Goal: Task Accomplishment & Management: Manage account settings

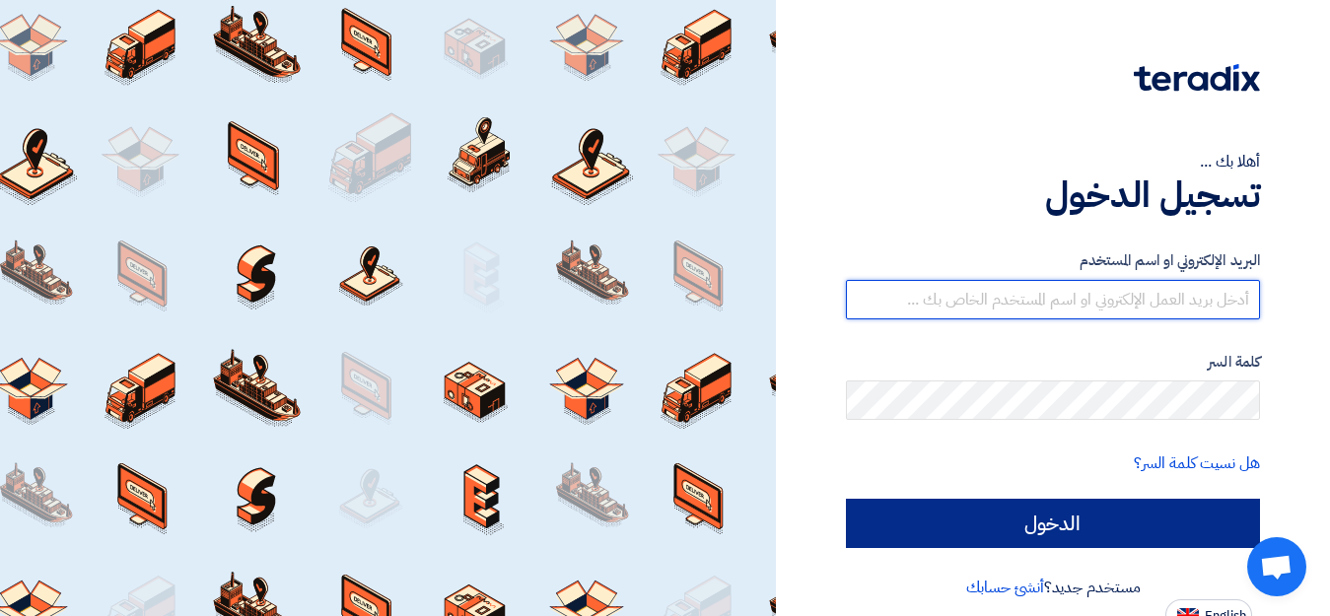
type input "[EMAIL_ADDRESS][DOMAIN_NAME]"
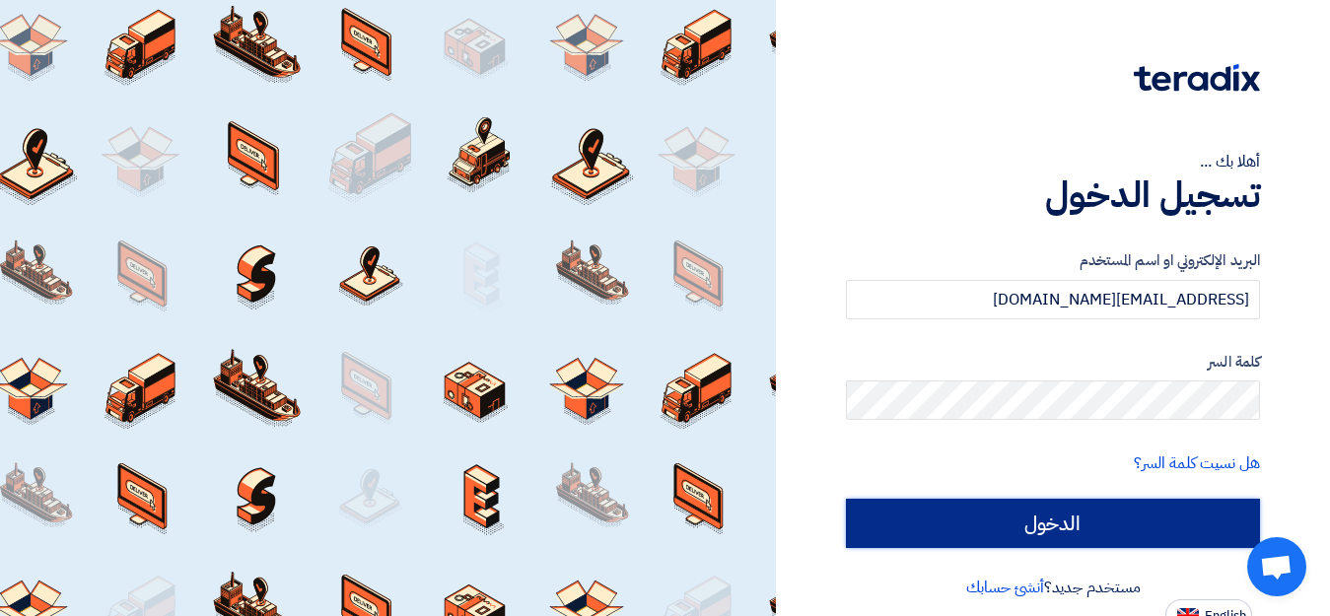
click at [1009, 526] on input "الدخول" at bounding box center [1053, 523] width 414 height 49
click at [1080, 524] on input "الدخول" at bounding box center [1053, 523] width 414 height 49
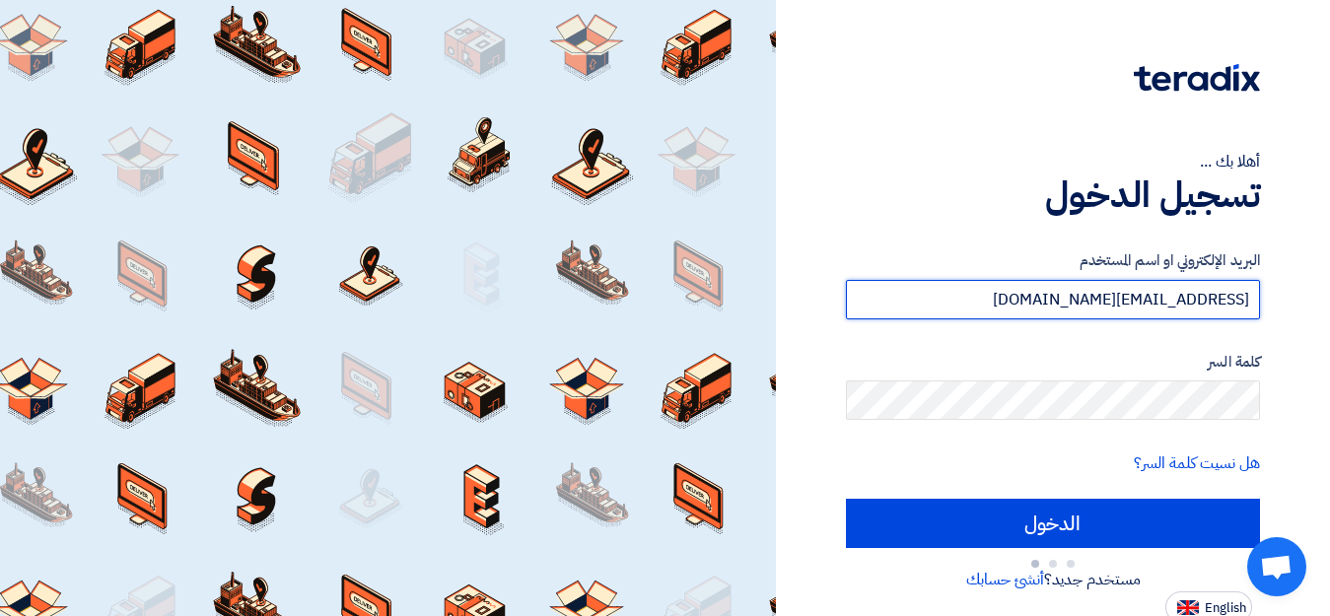
click at [969, 283] on input "[EMAIL_ADDRESS][DOMAIN_NAME]" at bounding box center [1053, 299] width 414 height 39
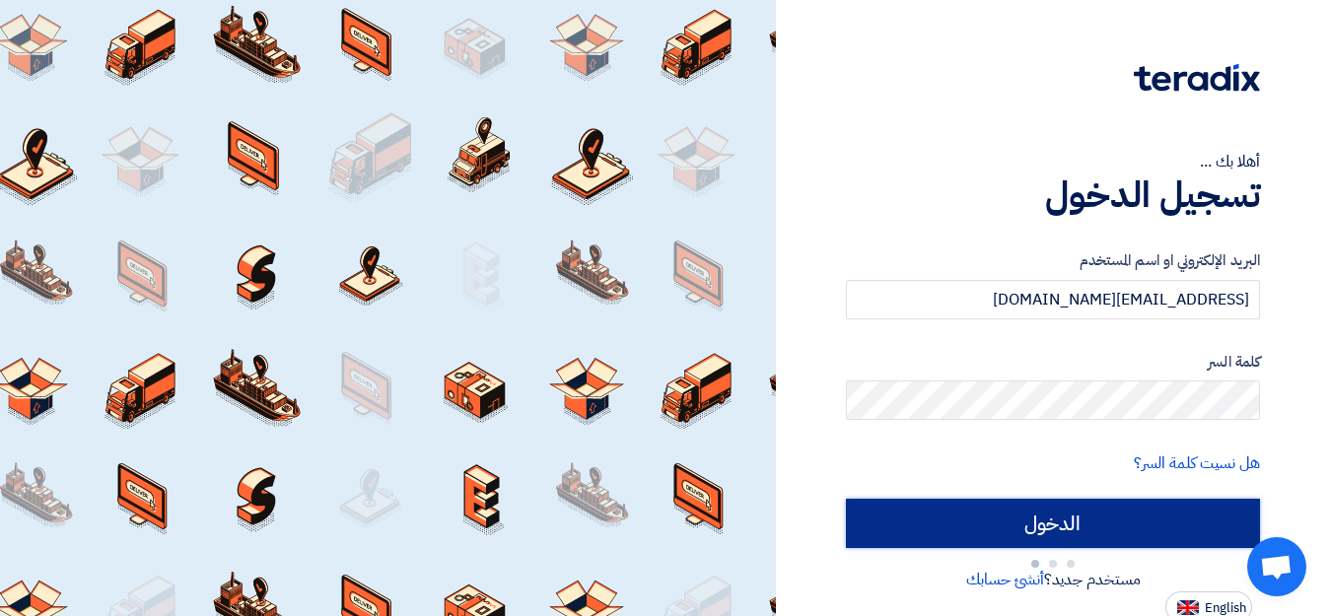
click at [1036, 520] on input "الدخول" at bounding box center [1053, 523] width 414 height 49
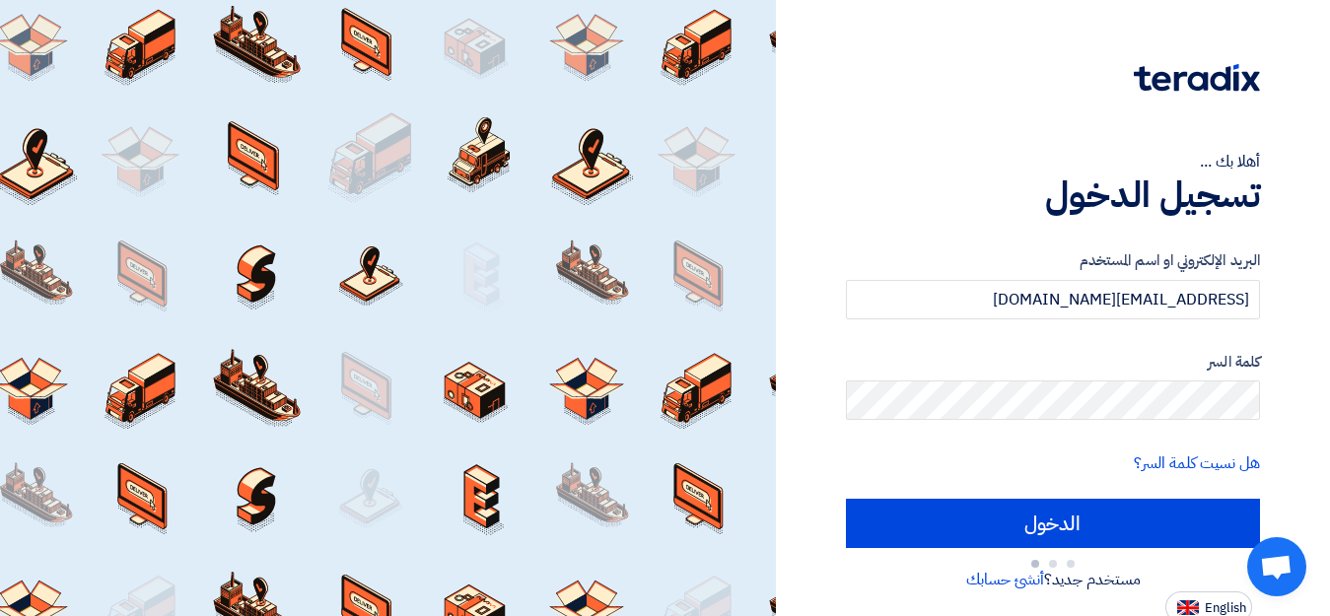
drag, startPoint x: 718, startPoint y: 402, endPoint x: 741, endPoint y: 408, distance: 24.4
click at [734, 402] on div at bounding box center [388, 308] width 776 height 616
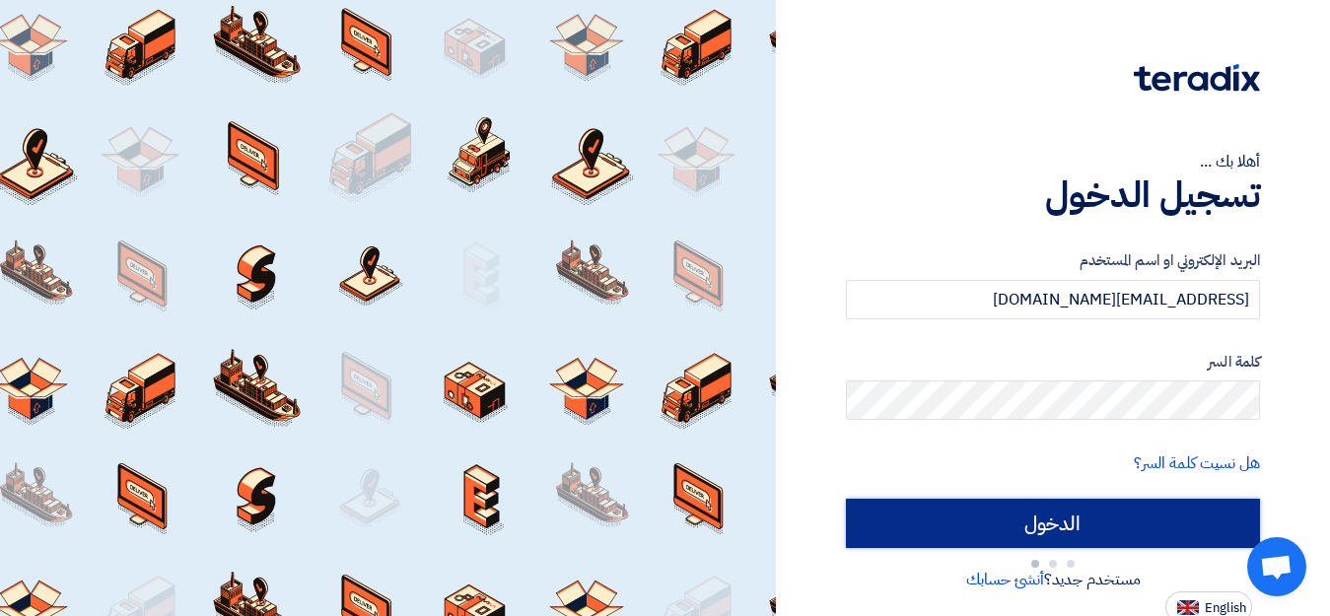
click at [1010, 515] on input "الدخول" at bounding box center [1053, 523] width 414 height 49
click at [1047, 526] on input "الدخول" at bounding box center [1053, 523] width 414 height 49
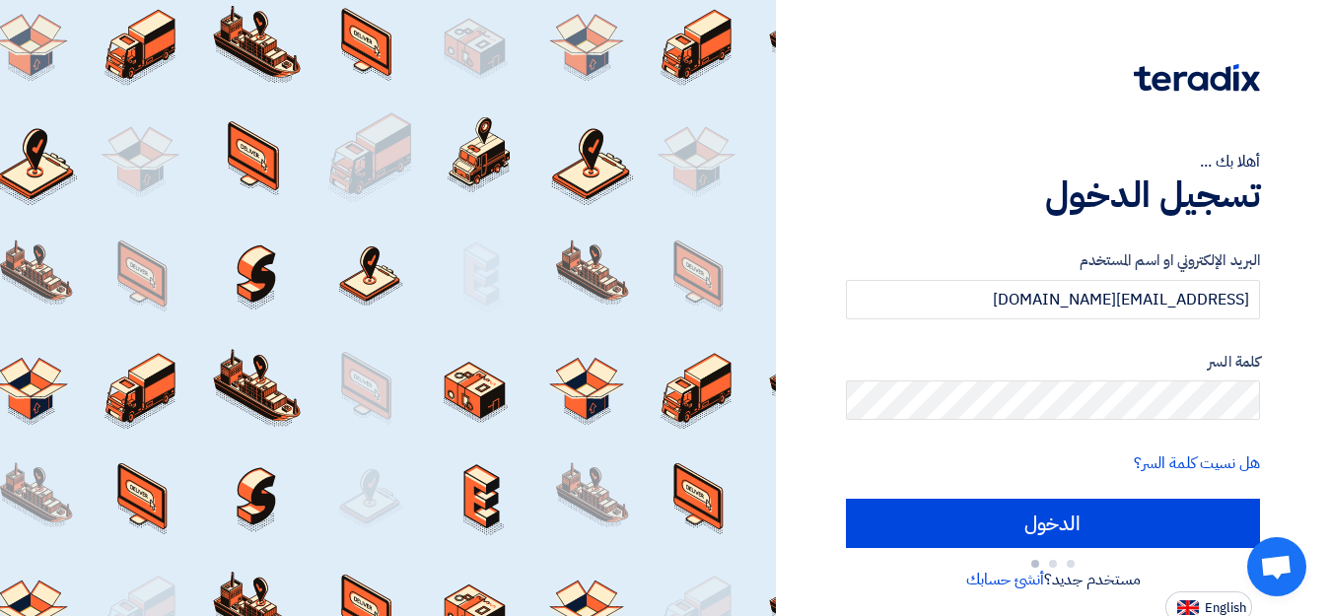
click at [1069, 431] on form "البريد الإلكتروني او اسم المستخدم [EMAIL_ADDRESS][DOMAIN_NAME] كلمة السر هل نسي…" at bounding box center [1053, 413] width 414 height 329
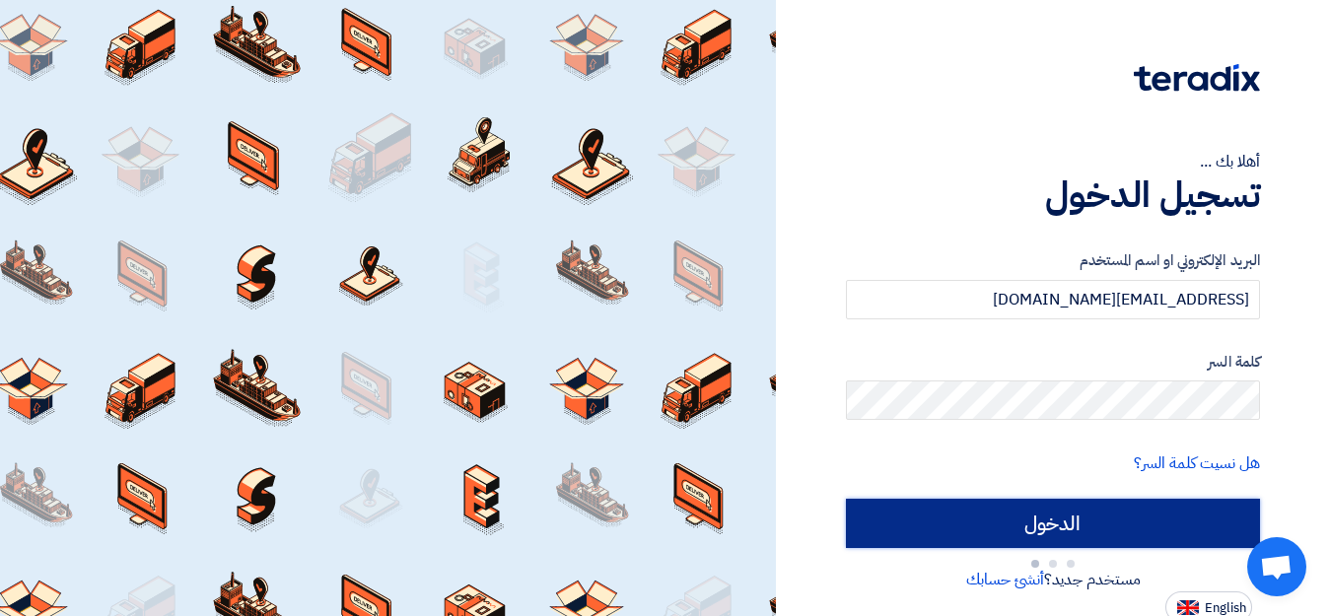
click at [1048, 524] on input "الدخول" at bounding box center [1053, 523] width 414 height 49
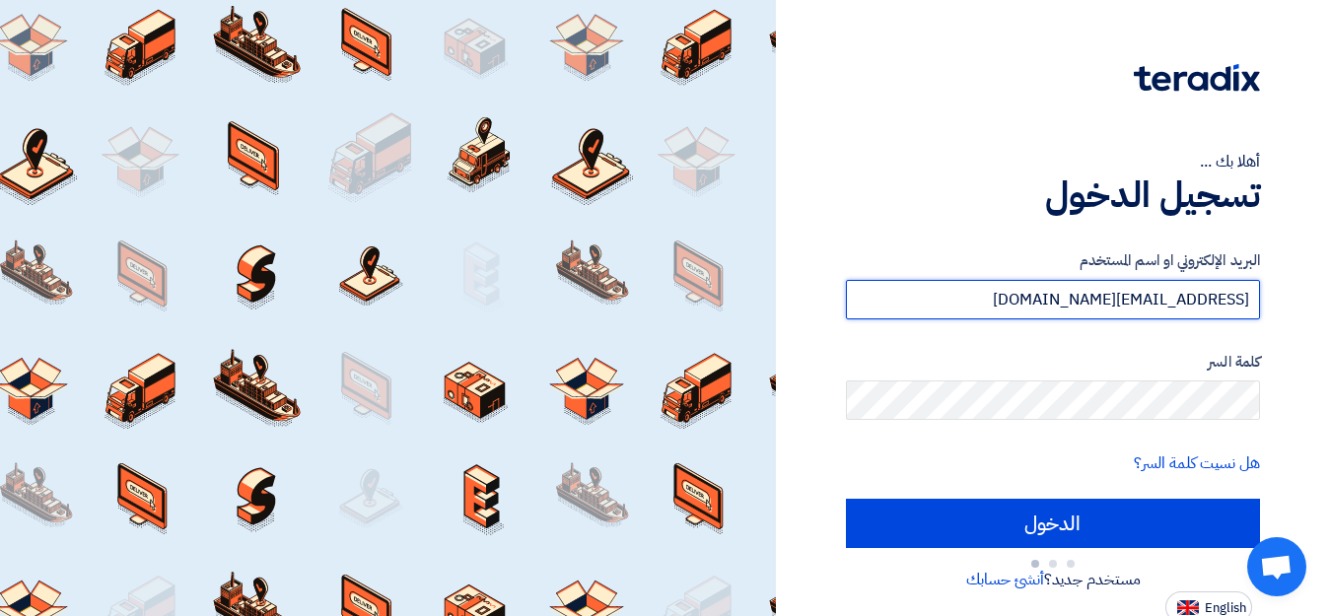
click at [1065, 318] on input "[EMAIL_ADDRESS][DOMAIN_NAME]" at bounding box center [1053, 299] width 414 height 39
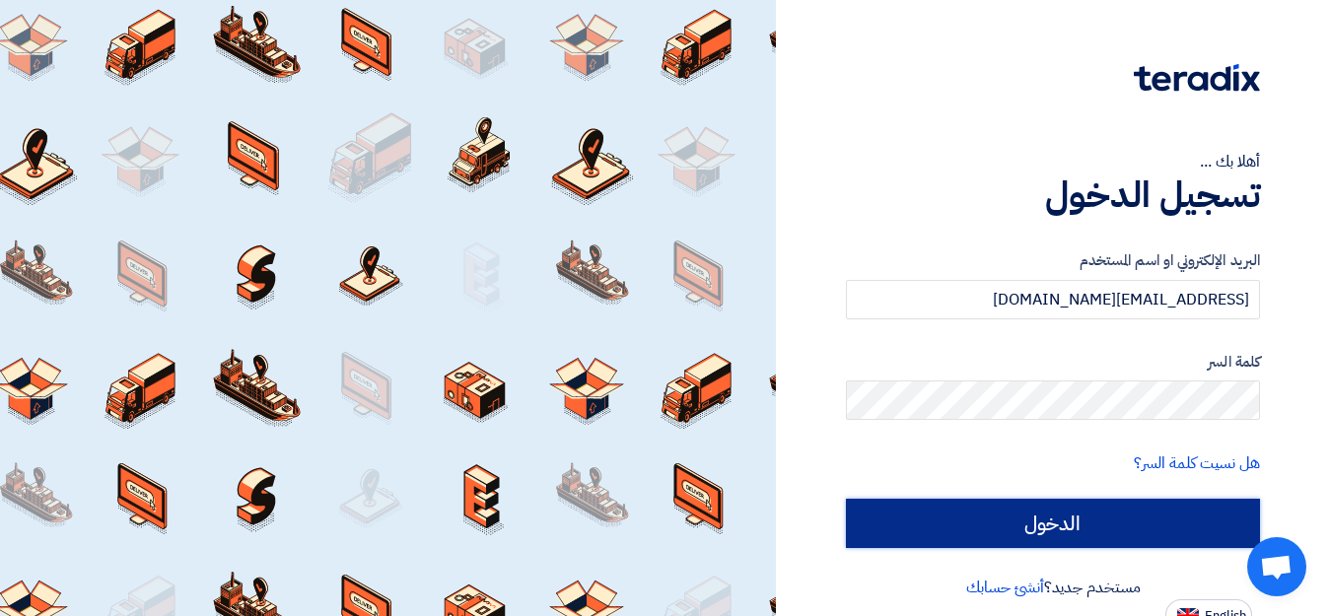
click at [1068, 527] on input "الدخول" at bounding box center [1053, 523] width 414 height 49
click at [1069, 526] on input "الدخول" at bounding box center [1053, 523] width 414 height 49
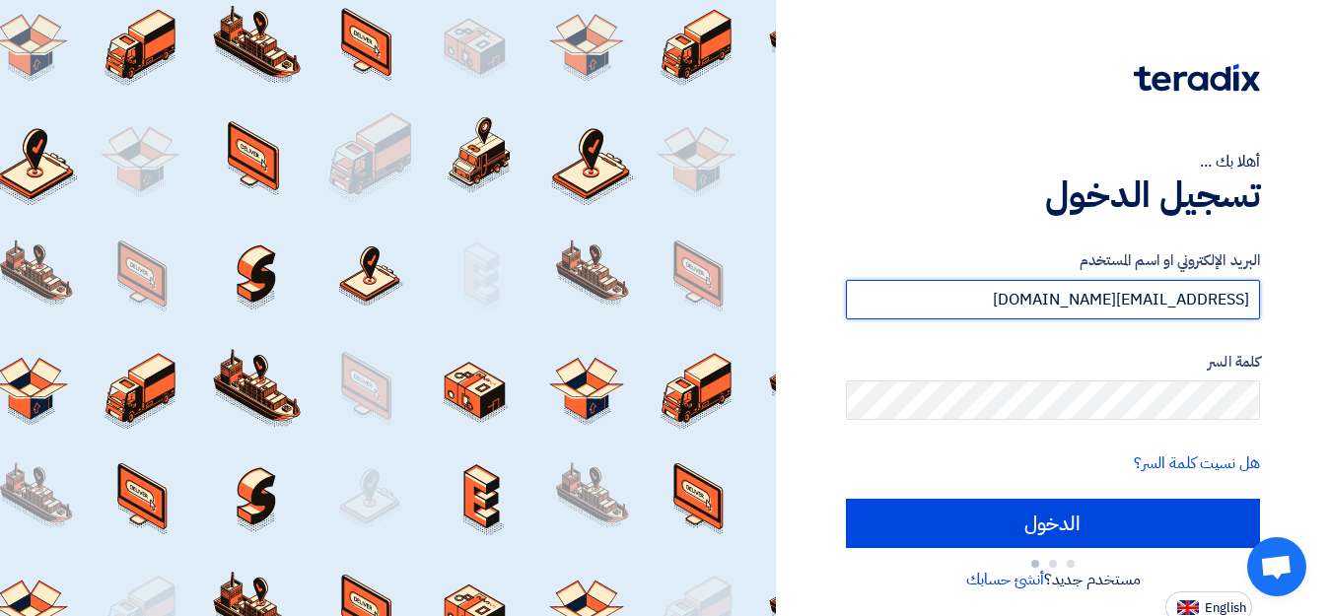
click at [974, 312] on input "[EMAIL_ADDRESS][DOMAIN_NAME]" at bounding box center [1053, 299] width 414 height 39
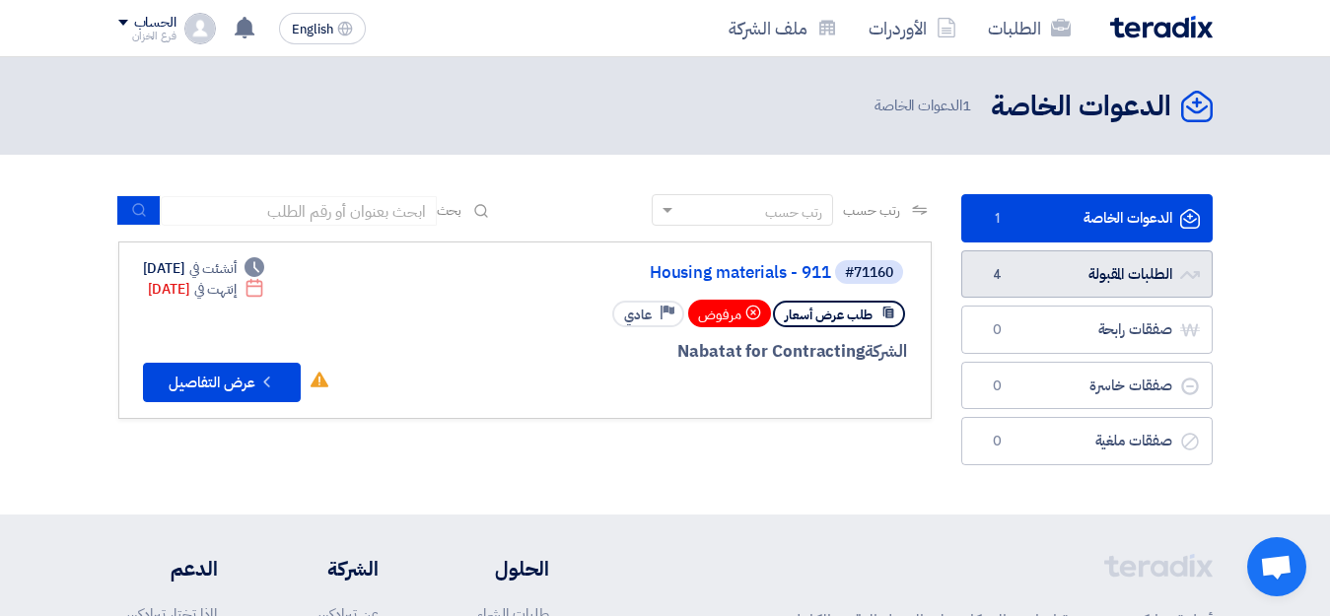
click at [1130, 281] on link "الطلبات المقبولة الطلبات المقبولة 4" at bounding box center [1086, 274] width 251 height 48
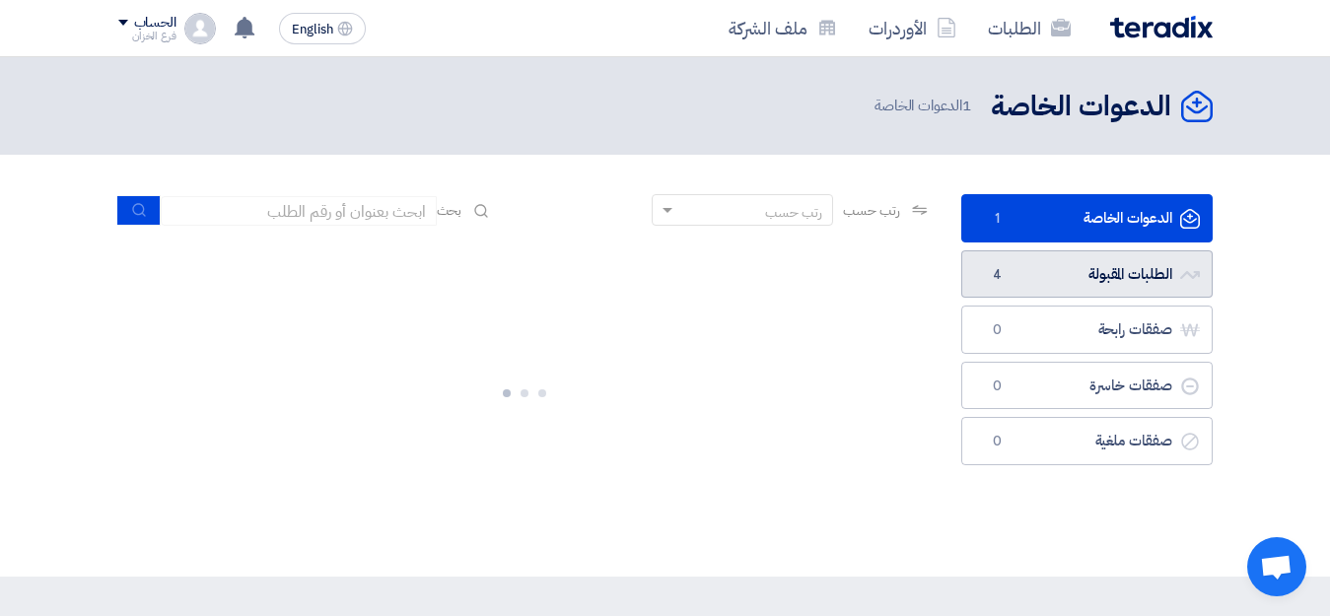
click at [1130, 281] on link "الطلبات المقبولة الطلبات المقبولة 4" at bounding box center [1086, 274] width 251 height 48
